Goal: Transaction & Acquisition: Purchase product/service

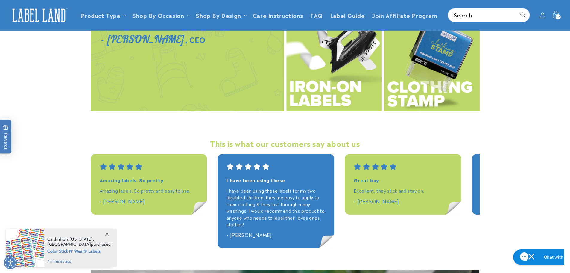
scroll to position [778, 0]
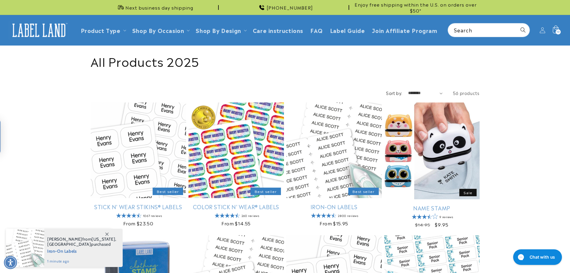
click at [557, 25] on icon at bounding box center [555, 30] width 14 height 14
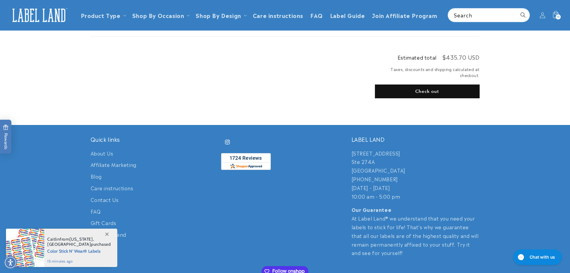
scroll to position [973, 0]
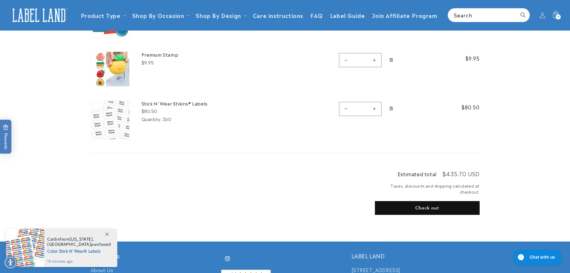
click at [423, 206] on button "Check out" at bounding box center [427, 208] width 105 height 14
